Goal: Task Accomplishment & Management: Manage account settings

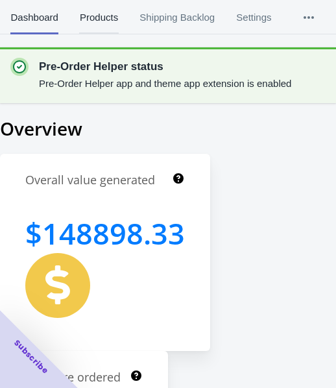
click at [98, 24] on span "Products" at bounding box center [98, 18] width 39 height 34
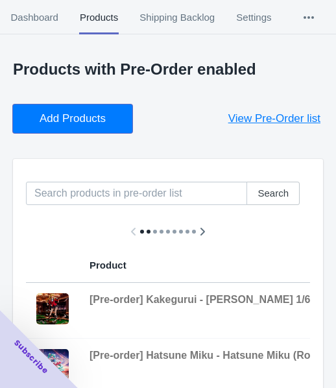
click at [113, 114] on button "Add Products" at bounding box center [73, 119] width 120 height 29
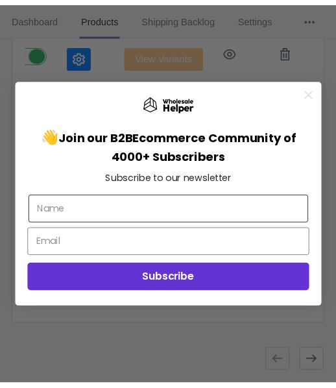
scroll to position [0, 590]
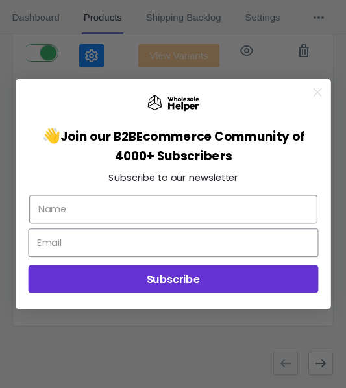
click at [319, 92] on icon "Close dialog" at bounding box center [317, 92] width 7 height 7
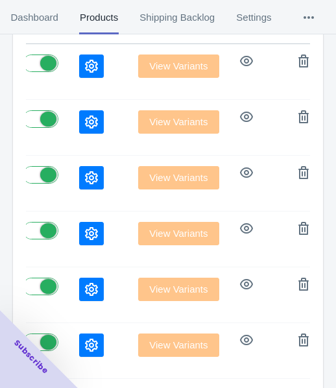
scroll to position [145, 0]
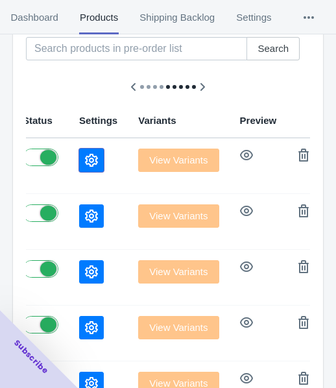
click at [79, 166] on button "button" at bounding box center [91, 160] width 25 height 23
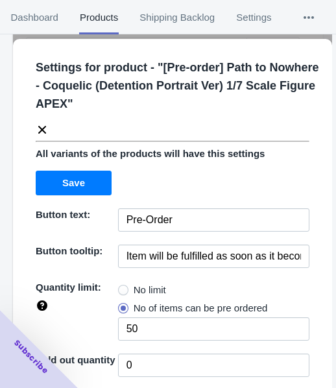
click at [124, 292] on span at bounding box center [123, 290] width 10 height 10
click at [122, 288] on input "No limit" at bounding box center [121, 287] width 1 height 1
radio input "true"
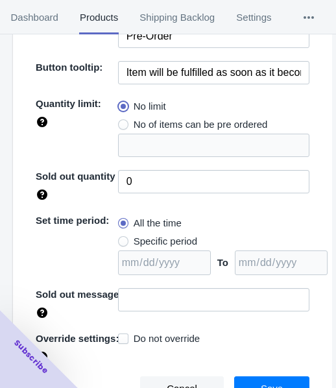
scroll to position [188, 0]
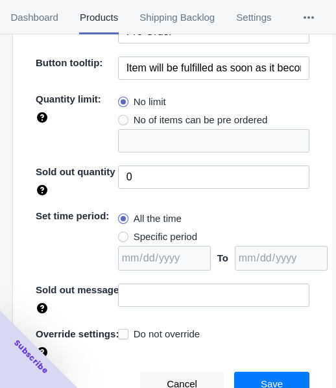
click at [185, 235] on span "Specific period" at bounding box center [166, 237] width 64 height 13
click at [122, 234] on input "Specific period" at bounding box center [121, 234] width 1 height 1
radio input "true"
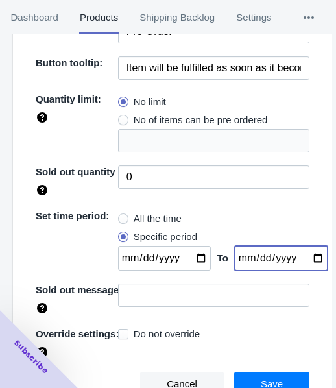
click at [303, 259] on input "date" at bounding box center [281, 258] width 93 height 25
type input "[DATE]"
click at [190, 255] on input "date" at bounding box center [164, 258] width 93 height 25
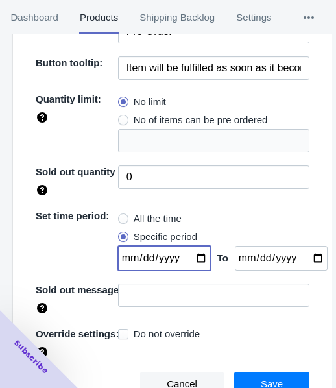
type input "[DATE]"
click at [275, 384] on button "Save" at bounding box center [271, 384] width 75 height 25
